Goal: Information Seeking & Learning: Understand process/instructions

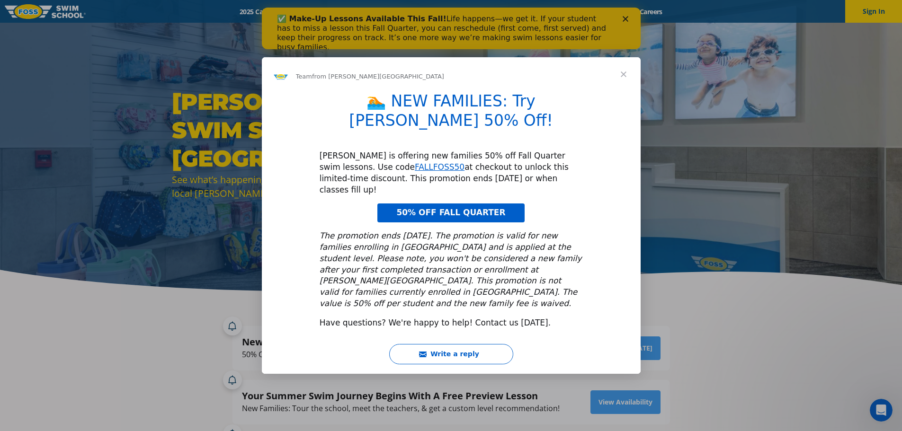
click at [623, 18] on div "Intercom messenger" at bounding box center [451, 215] width 902 height 431
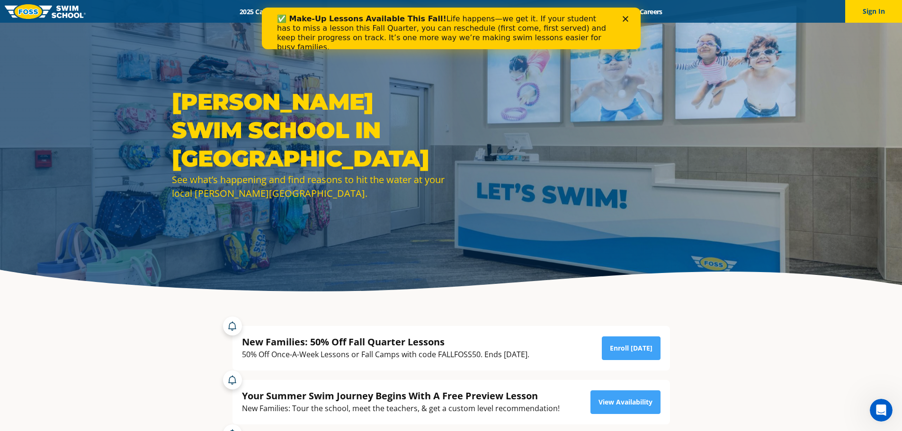
click at [627, 16] on icon "Close" at bounding box center [625, 19] width 6 height 6
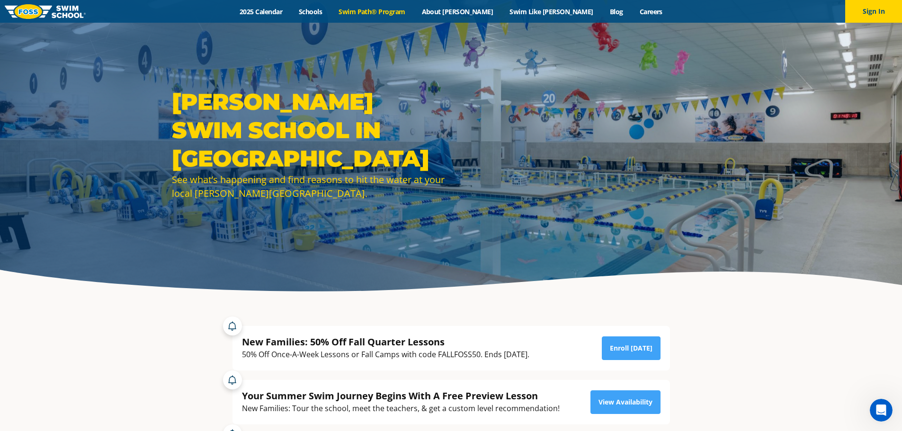
click at [394, 11] on link "Swim Path® Program" at bounding box center [371, 11] width 83 height 9
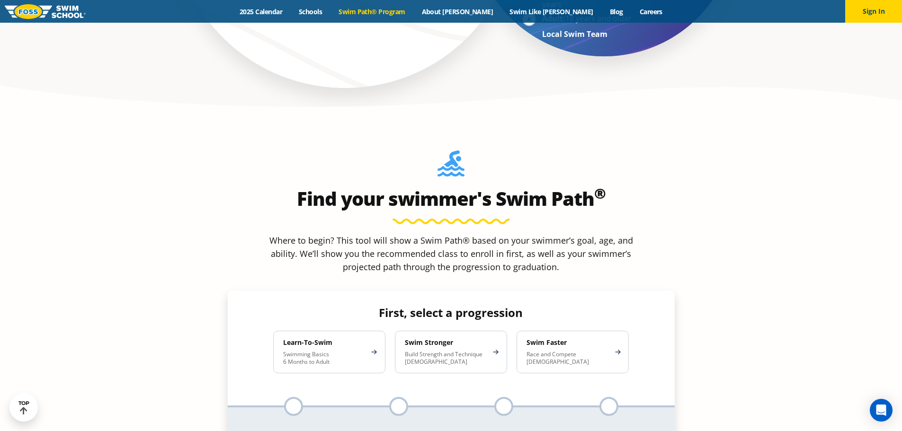
scroll to position [805, 0]
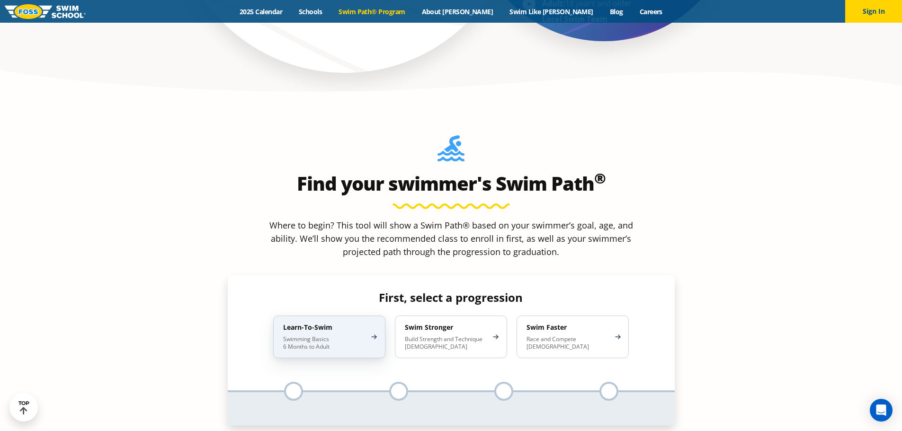
click at [355, 336] on p "Swimming Basics 6 Months to Adult" at bounding box center [324, 343] width 83 height 15
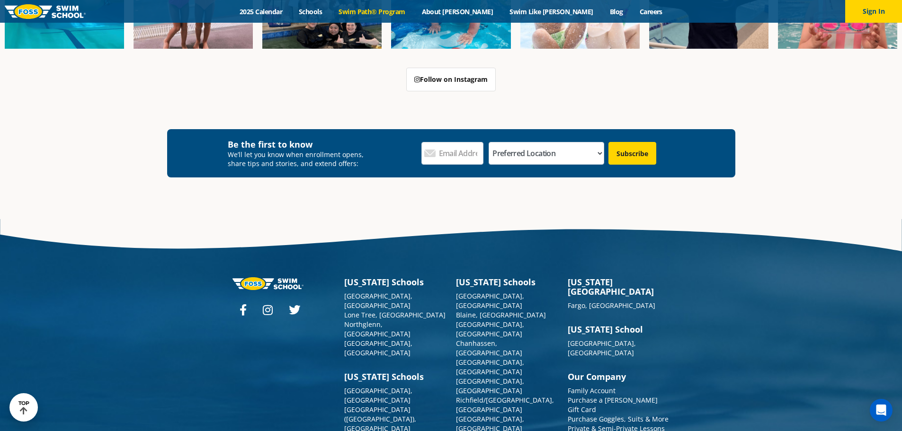
scroll to position [2911, 0]
